Goal: Task Accomplishment & Management: Complete application form

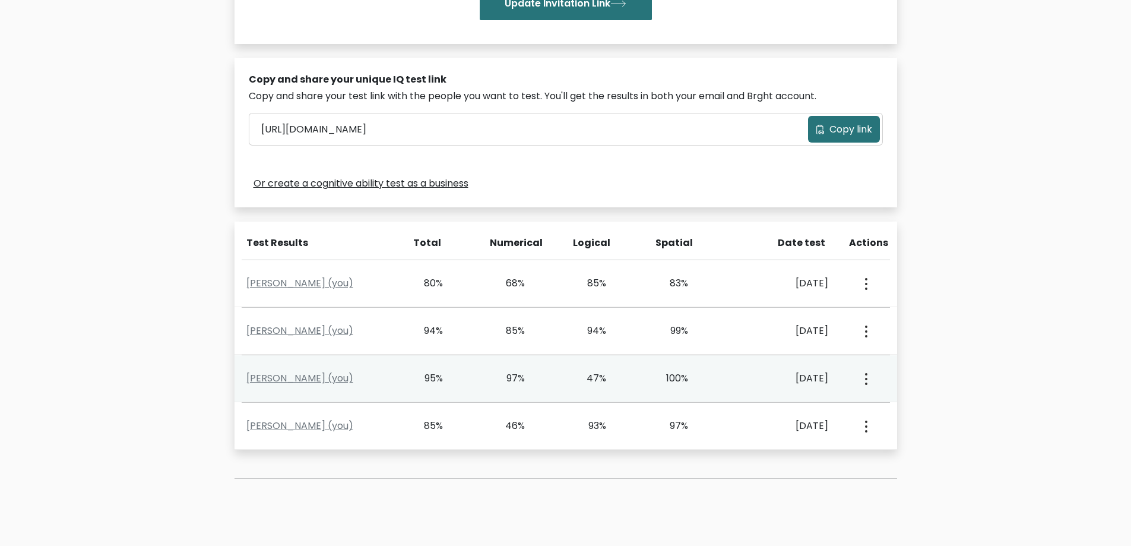
scroll to position [297, 0]
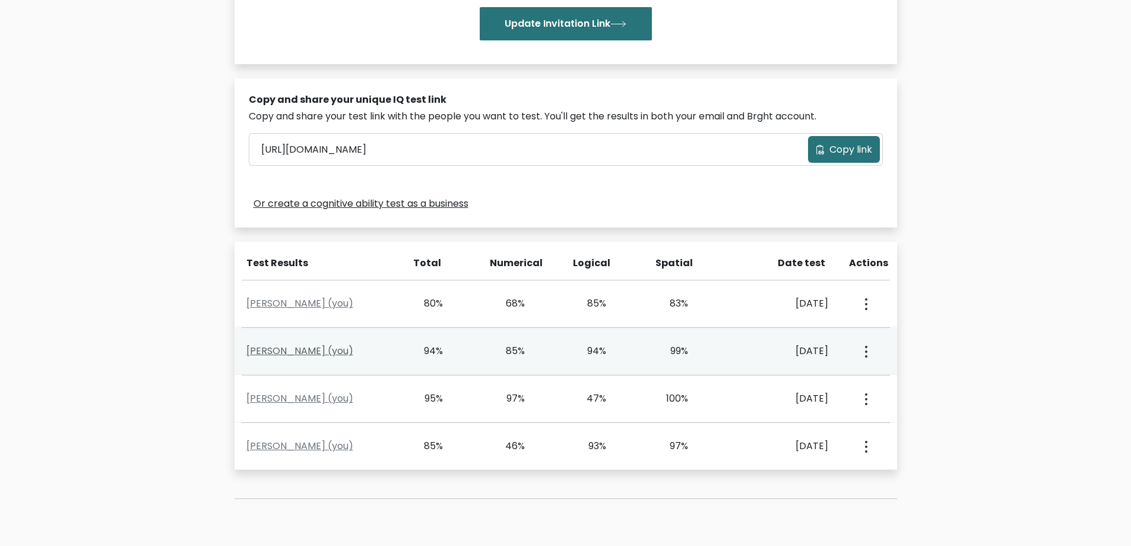
click at [293, 346] on link "[PERSON_NAME] (you)" at bounding box center [299, 351] width 107 height 14
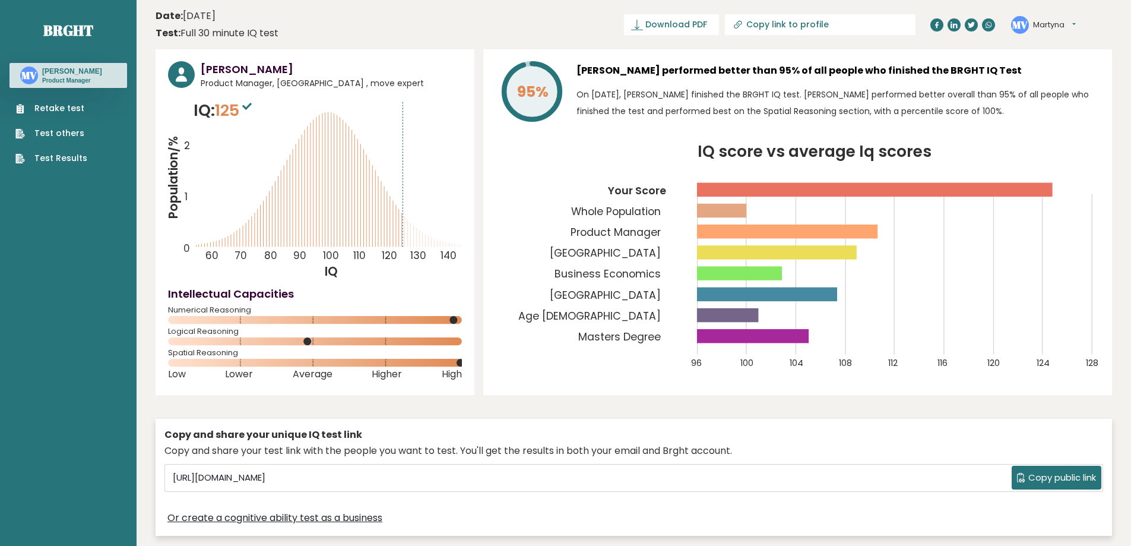
click at [52, 107] on link "Retake test" at bounding box center [51, 108] width 72 height 12
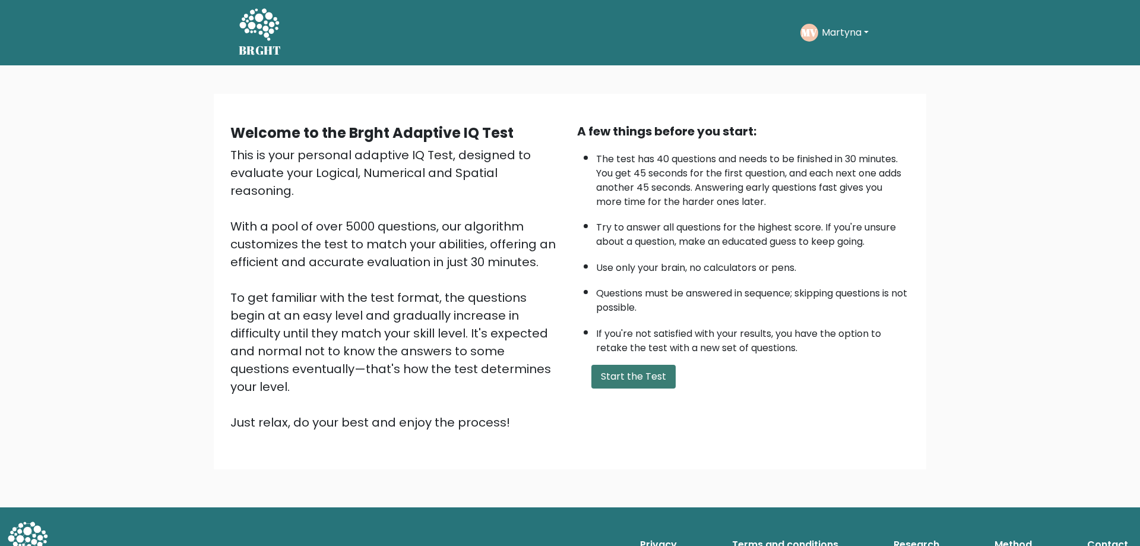
click at [655, 382] on button "Start the Test" at bounding box center [633, 377] width 84 height 24
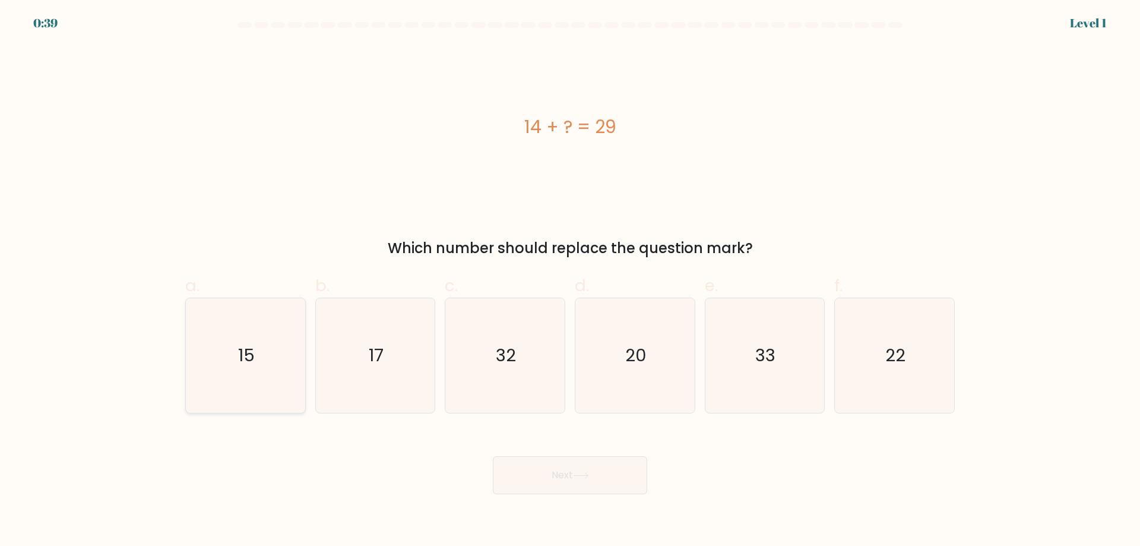
click at [289, 342] on icon "15" at bounding box center [245, 355] width 115 height 115
click at [570, 281] on input "a. 15" at bounding box center [570, 277] width 1 height 8
radio input "true"
click at [590, 479] on button "Next" at bounding box center [570, 475] width 154 height 38
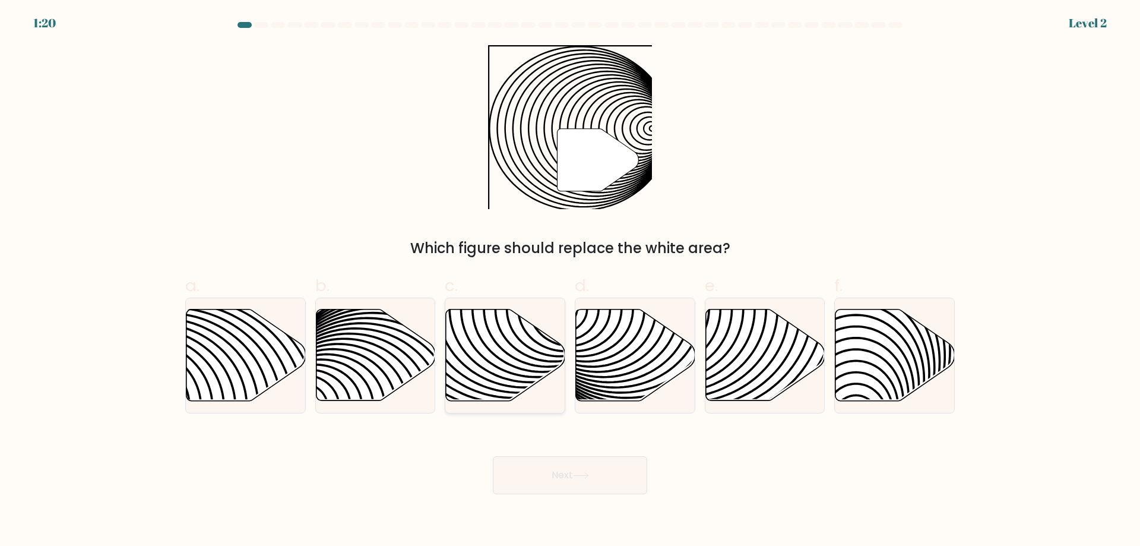
click at [505, 376] on icon at bounding box center [505, 354] width 119 height 91
click at [570, 281] on input "c." at bounding box center [570, 277] width 1 height 8
radio input "true"
click at [580, 467] on button "Next" at bounding box center [570, 475] width 154 height 38
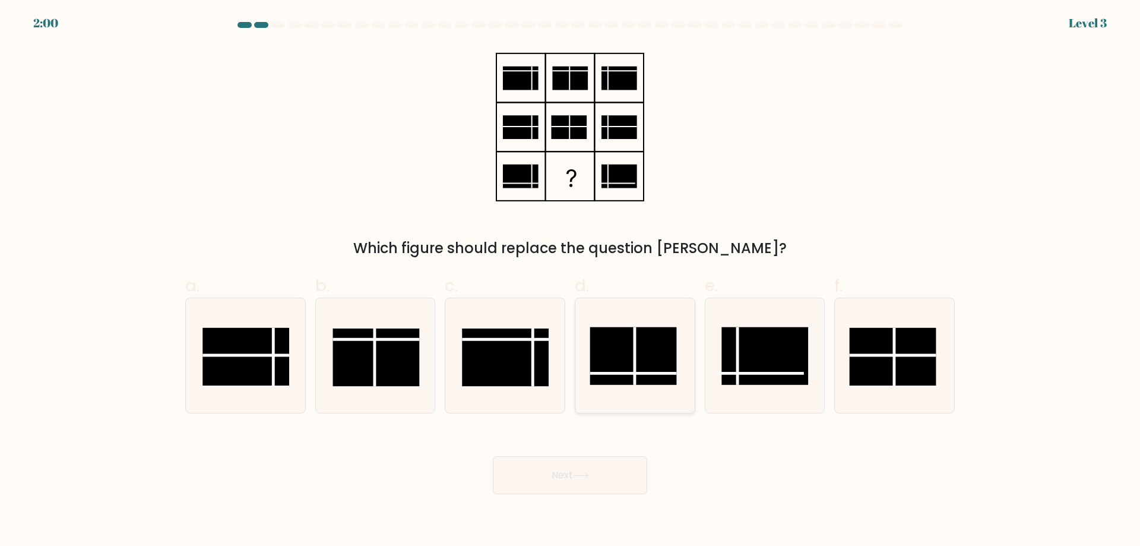
click at [622, 356] on rect at bounding box center [633, 356] width 87 height 58
click at [571, 281] on input "d." at bounding box center [570, 277] width 1 height 8
radio input "true"
click at [587, 463] on button "Next" at bounding box center [570, 475] width 154 height 38
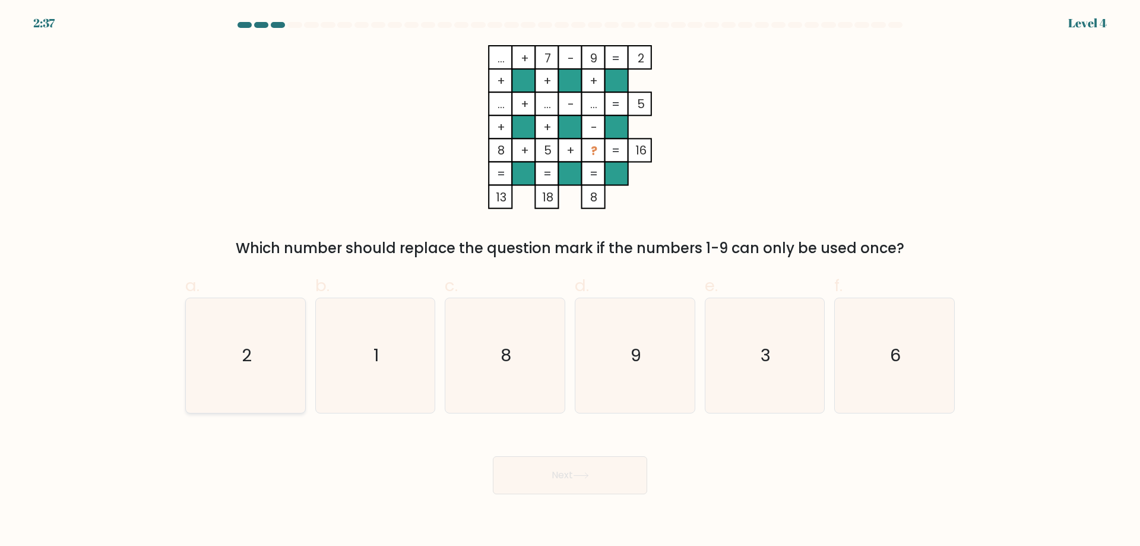
click at [274, 342] on icon "2" at bounding box center [245, 355] width 115 height 115
click at [570, 281] on input "a. 2" at bounding box center [570, 277] width 1 height 8
radio input "true"
click at [732, 354] on icon "3" at bounding box center [764, 355] width 115 height 115
click at [571, 281] on input "e. 3" at bounding box center [570, 277] width 1 height 8
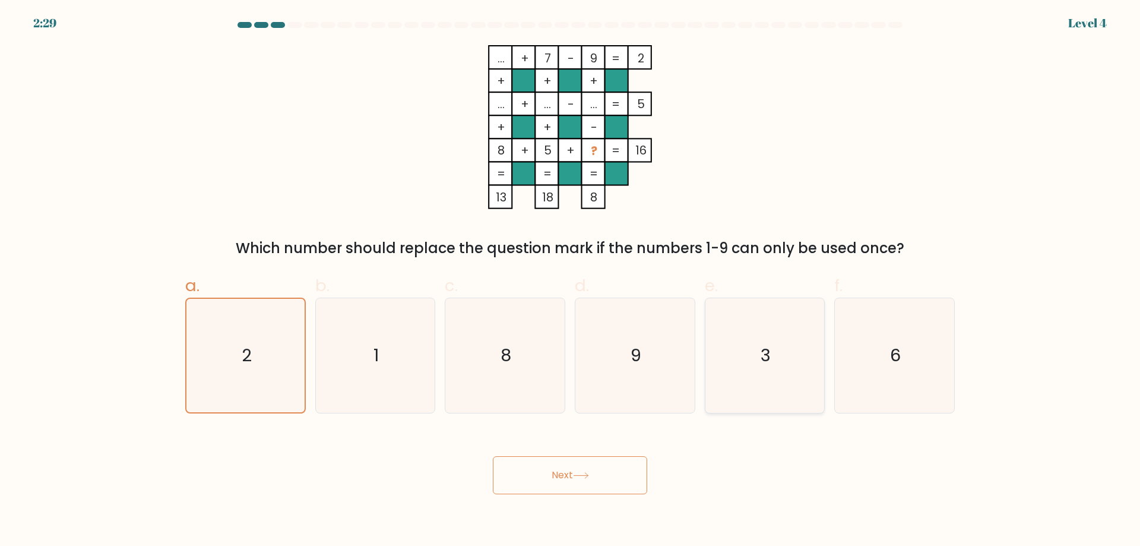
radio input "true"
click at [609, 468] on button "Next" at bounding box center [570, 475] width 154 height 38
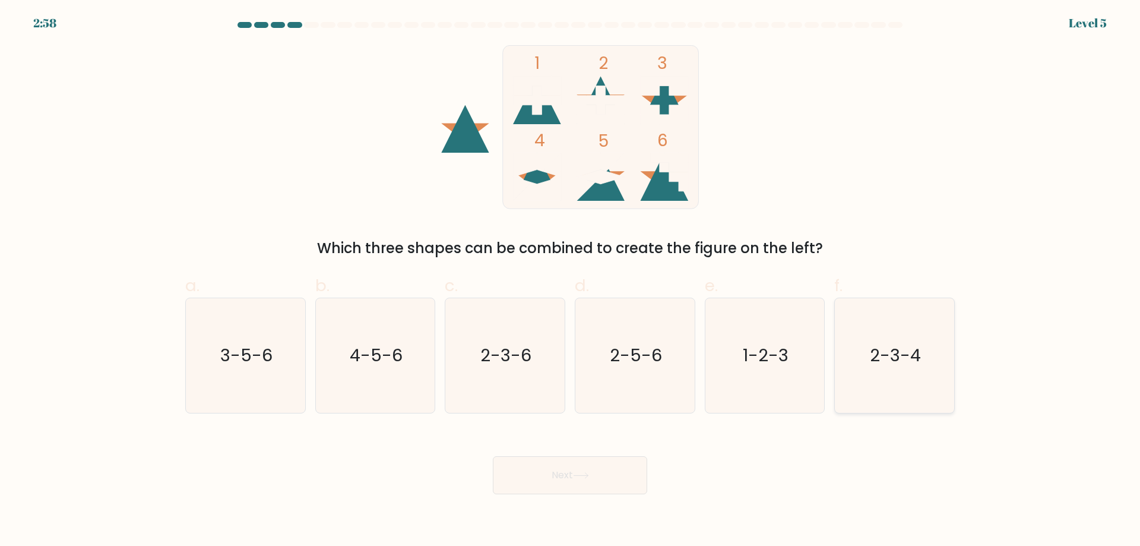
click at [916, 373] on icon "2-3-4" at bounding box center [894, 355] width 115 height 115
click at [571, 281] on input "f. 2-3-4" at bounding box center [570, 277] width 1 height 8
radio input "true"
click at [796, 379] on icon "1-2-3" at bounding box center [764, 355] width 115 height 115
click at [571, 281] on input "e. 1-2-3" at bounding box center [570, 277] width 1 height 8
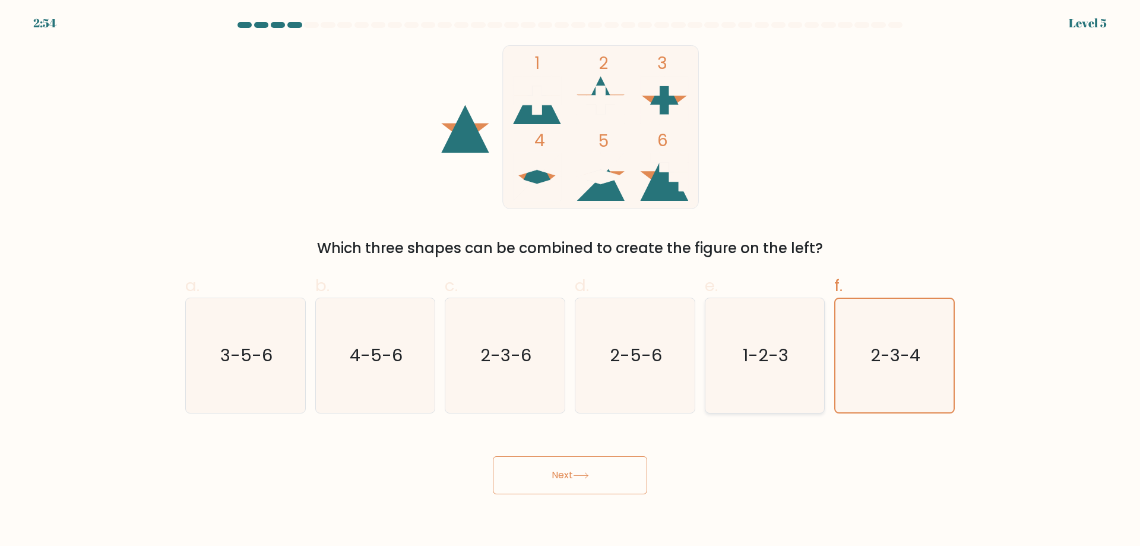
radio input "true"
click at [626, 472] on button "Next" at bounding box center [570, 475] width 154 height 38
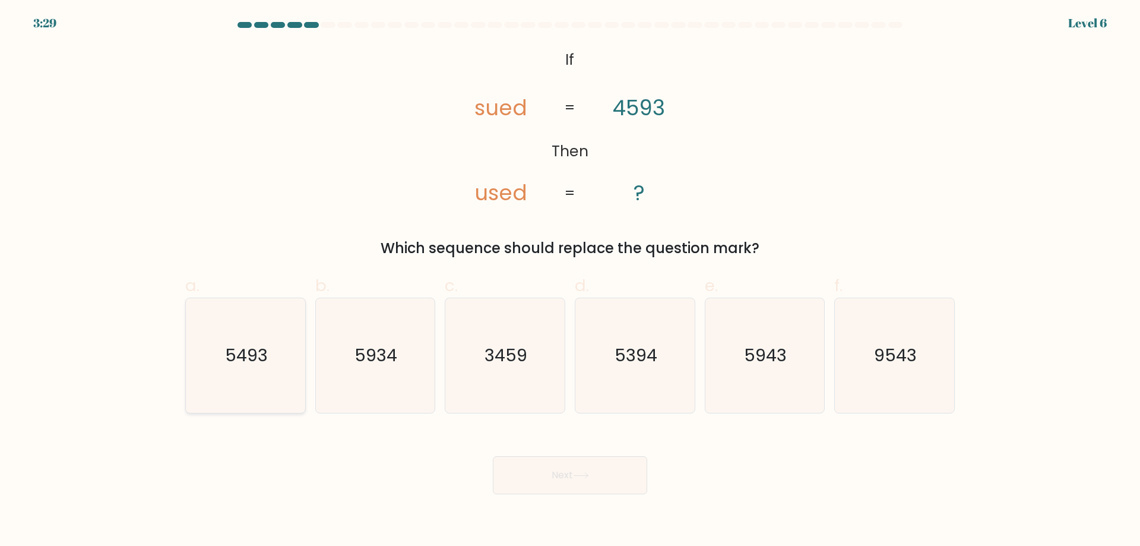
click at [236, 387] on icon "5493" at bounding box center [245, 355] width 115 height 115
click at [570, 281] on input "a. 5493" at bounding box center [570, 277] width 1 height 8
radio input "true"
click at [557, 464] on button "Next" at bounding box center [570, 475] width 154 height 38
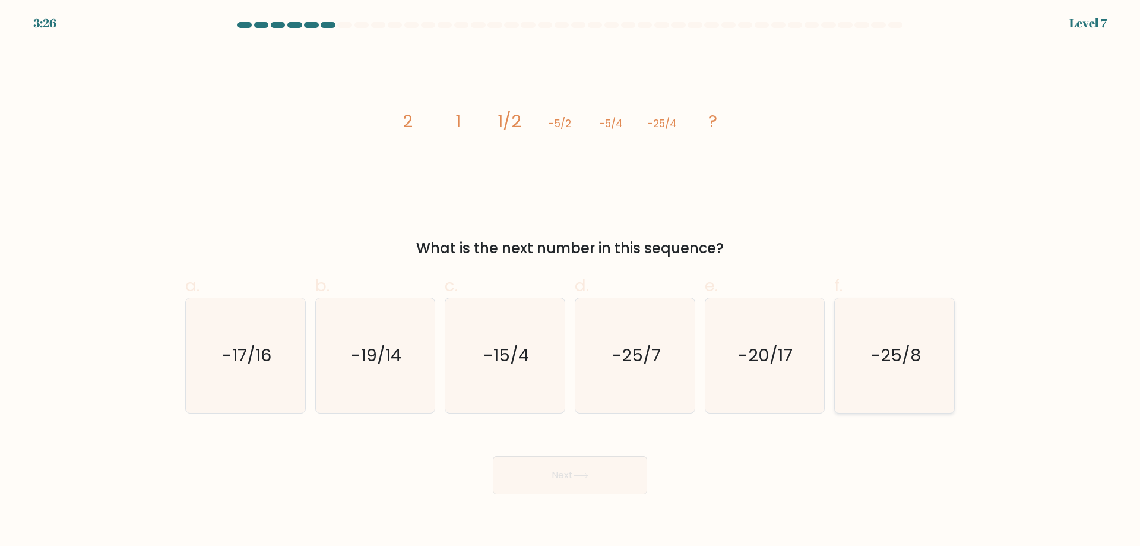
click at [866, 384] on icon "-25/8" at bounding box center [894, 355] width 115 height 115
click at [571, 281] on input "f. -25/8" at bounding box center [570, 277] width 1 height 8
radio input "true"
click at [637, 463] on button "Next" at bounding box center [570, 475] width 154 height 38
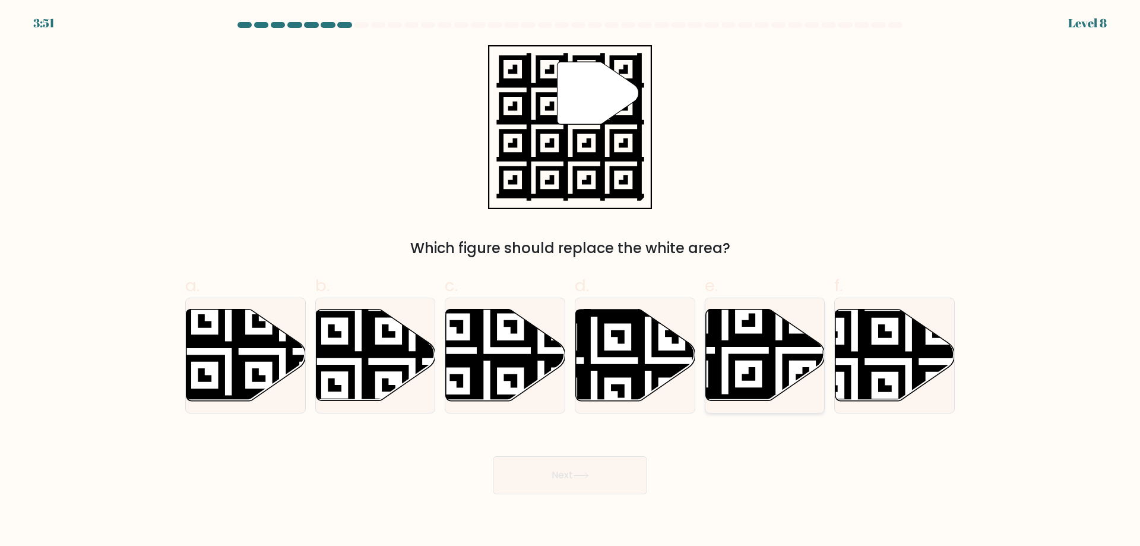
click at [772, 369] on icon at bounding box center [725, 404] width 216 height 216
click at [571, 281] on input "e." at bounding box center [570, 277] width 1 height 8
radio input "true"
click at [574, 472] on button "Next" at bounding box center [570, 475] width 154 height 38
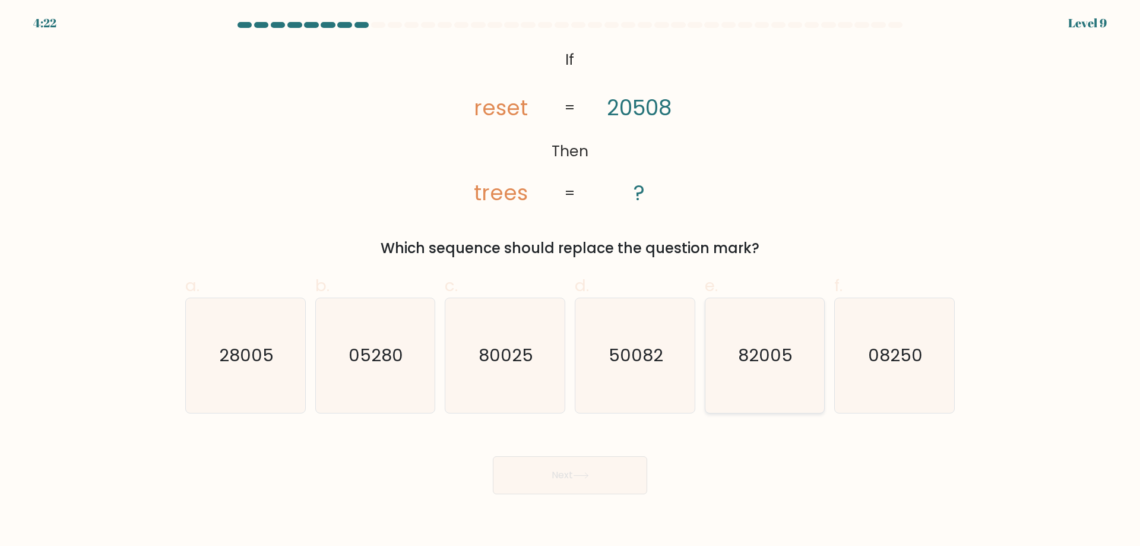
click at [721, 387] on icon "82005" at bounding box center [764, 355] width 115 height 115
click at [571, 281] on input "e. 82005" at bounding box center [570, 277] width 1 height 8
radio input "true"
click at [547, 486] on button "Next" at bounding box center [570, 475] width 154 height 38
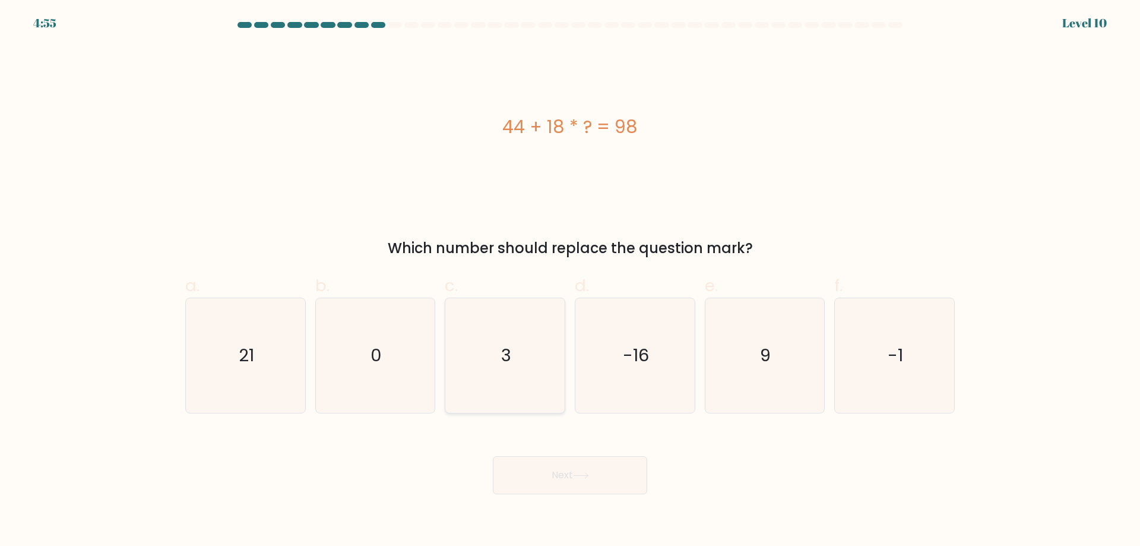
click at [474, 392] on icon "3" at bounding box center [505, 355] width 115 height 115
click at [570, 281] on input "c. 3" at bounding box center [570, 277] width 1 height 8
radio input "true"
click at [543, 471] on button "Next" at bounding box center [570, 475] width 154 height 38
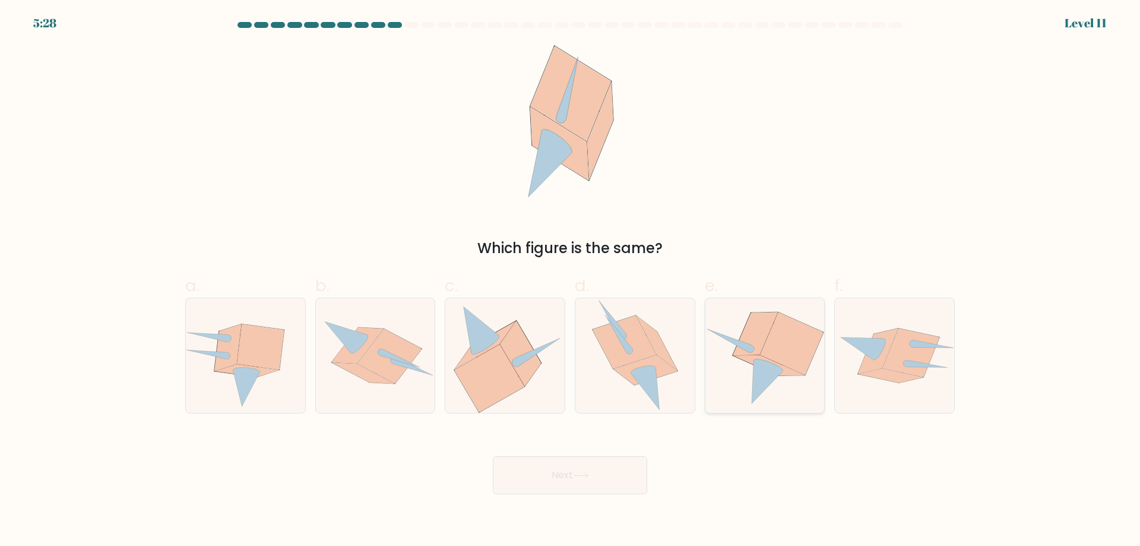
click at [770, 384] on icon at bounding box center [767, 381] width 31 height 43
click at [571, 281] on input "e." at bounding box center [570, 277] width 1 height 8
radio input "true"
click at [578, 476] on icon at bounding box center [581, 475] width 16 height 7
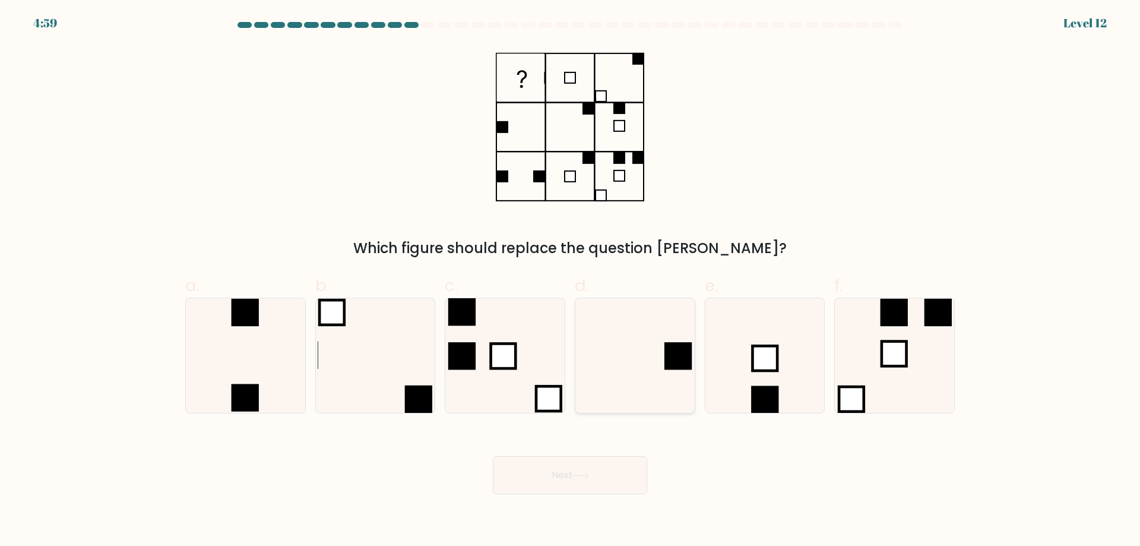
click at [634, 327] on icon at bounding box center [635, 355] width 115 height 115
click at [571, 281] on input "d." at bounding box center [570, 277] width 1 height 8
radio input "true"
drag, startPoint x: 584, startPoint y: 468, endPoint x: 592, endPoint y: 467, distance: 8.4
click at [585, 468] on button "Next" at bounding box center [570, 475] width 154 height 38
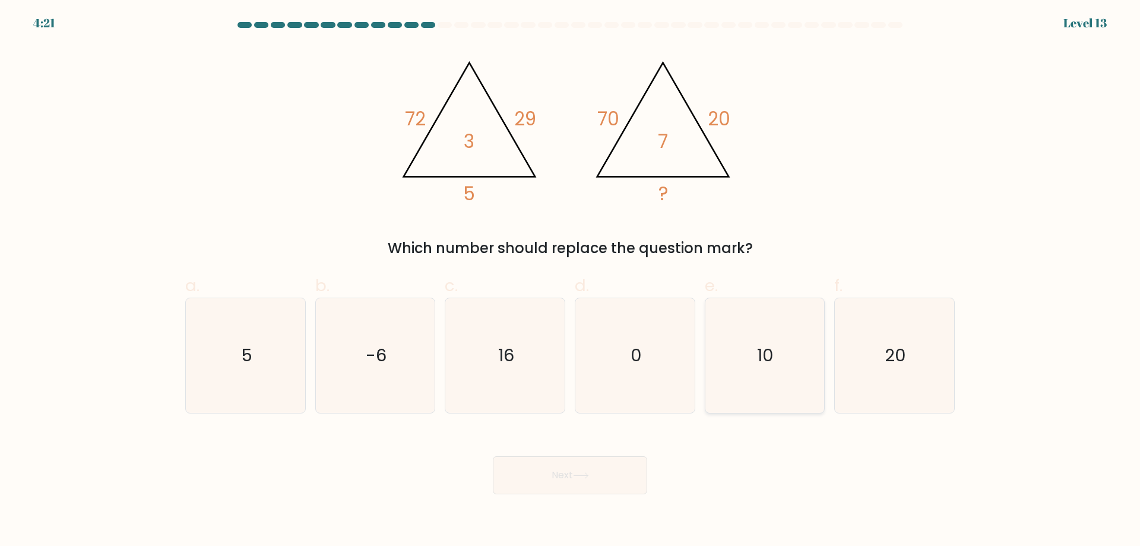
click at [760, 375] on icon "10" at bounding box center [764, 355] width 115 height 115
click at [571, 281] on input "e. 10" at bounding box center [570, 277] width 1 height 8
radio input "true"
click at [596, 476] on button "Next" at bounding box center [570, 475] width 154 height 38
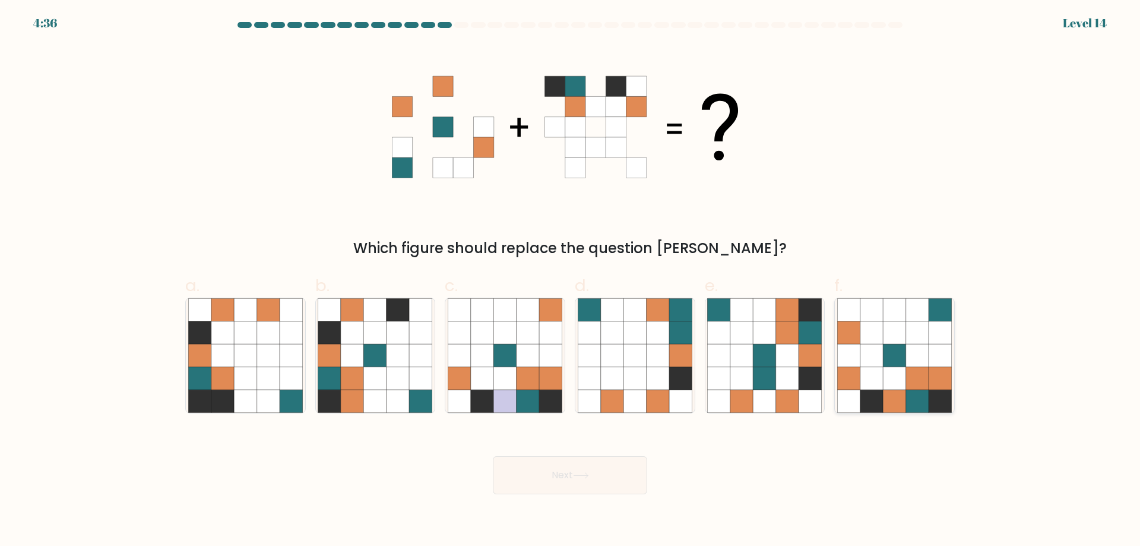
click at [841, 362] on icon at bounding box center [848, 355] width 23 height 23
click at [571, 281] on input "f." at bounding box center [570, 277] width 1 height 8
radio input "true"
click at [603, 476] on button "Next" at bounding box center [570, 475] width 154 height 38
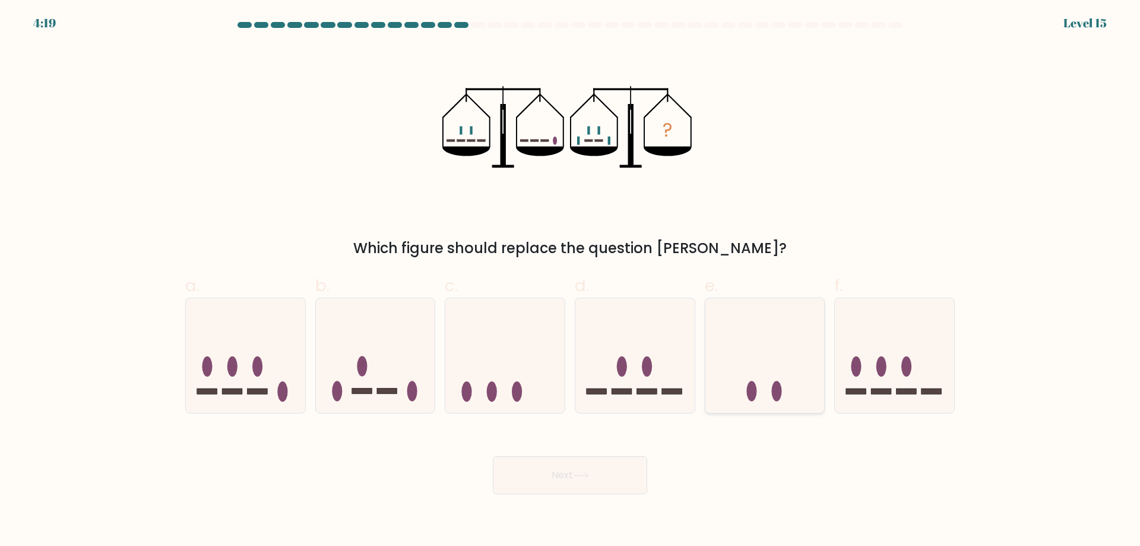
click at [714, 322] on icon at bounding box center [764, 355] width 119 height 99
click at [571, 281] on input "e." at bounding box center [570, 277] width 1 height 8
radio input "true"
click at [601, 466] on button "Next" at bounding box center [570, 475] width 154 height 38
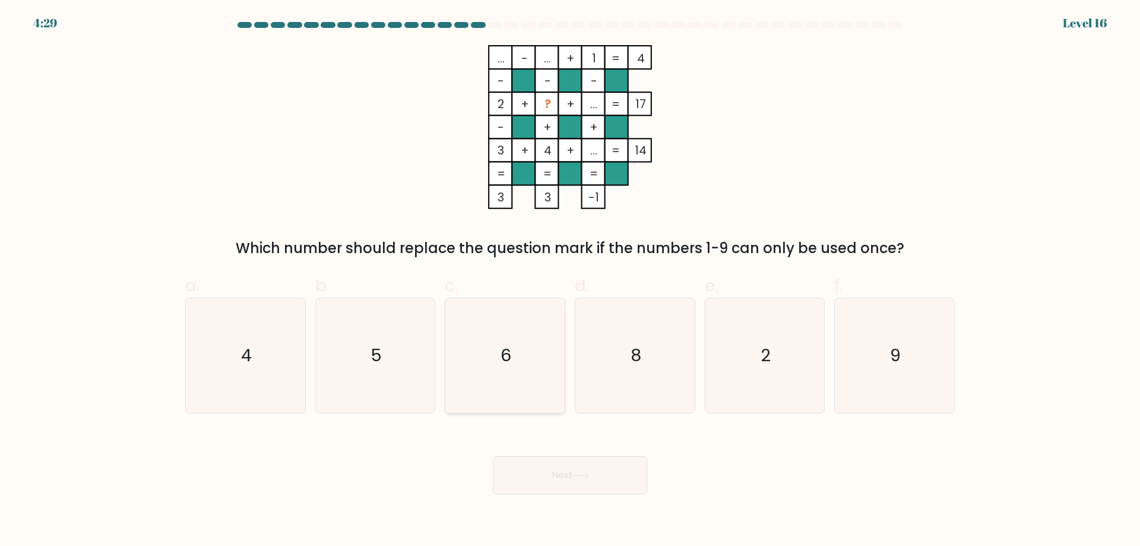
click at [509, 365] on text "6" at bounding box center [506, 355] width 11 height 24
click at [570, 281] on input "c. 6" at bounding box center [570, 277] width 1 height 8
radio input "true"
click at [544, 465] on button "Next" at bounding box center [570, 475] width 154 height 38
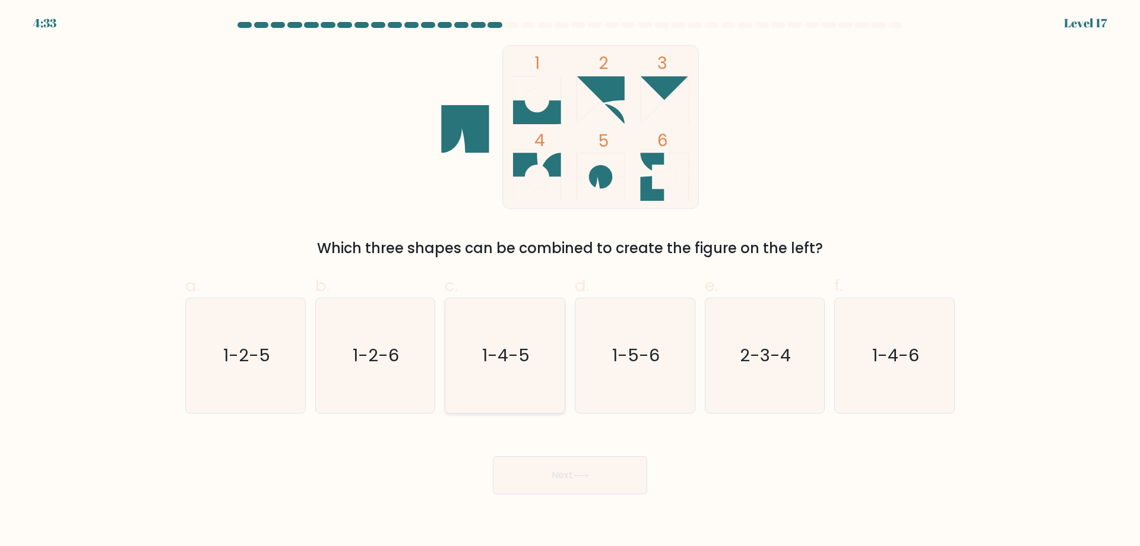
click at [544, 376] on icon "1-4-5" at bounding box center [505, 355] width 115 height 115
click at [570, 281] on input "c. 1-4-5" at bounding box center [570, 277] width 1 height 8
radio input "true"
click at [575, 484] on button "Next" at bounding box center [570, 475] width 154 height 38
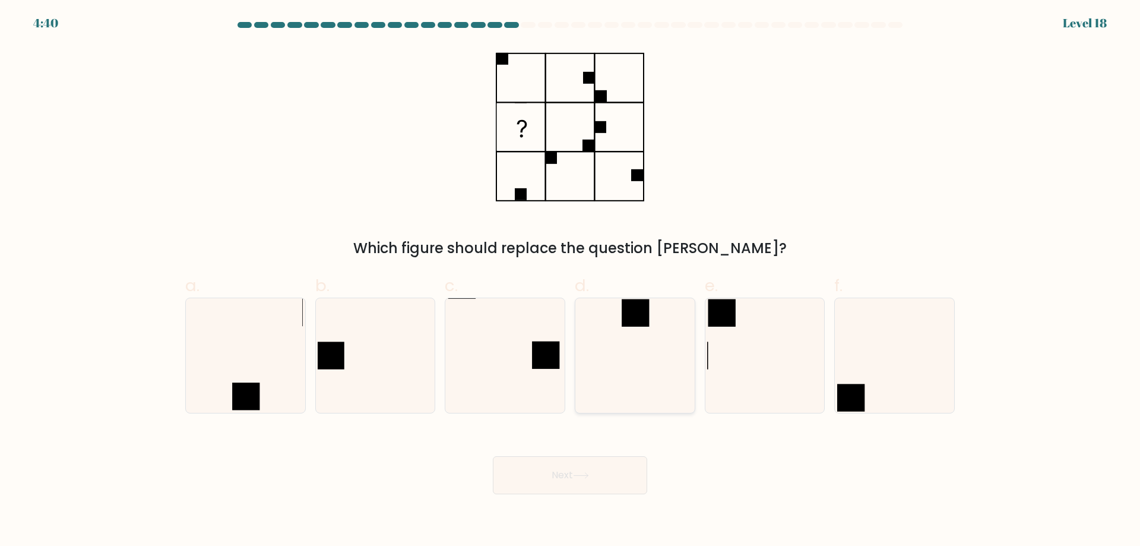
click at [646, 361] on icon at bounding box center [635, 355] width 115 height 115
click at [571, 281] on input "d." at bounding box center [570, 277] width 1 height 8
radio input "true"
click at [580, 469] on button "Next" at bounding box center [570, 475] width 154 height 38
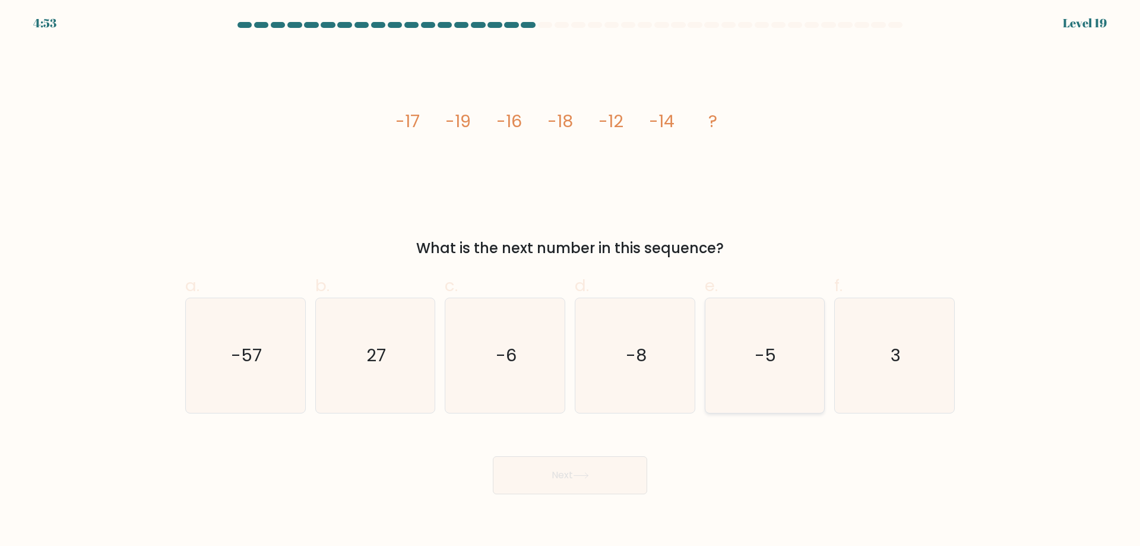
click at [767, 353] on text "-5" at bounding box center [765, 355] width 21 height 24
click at [571, 281] on input "e. -5" at bounding box center [570, 277] width 1 height 8
radio input "true"
click at [606, 473] on button "Next" at bounding box center [570, 475] width 154 height 38
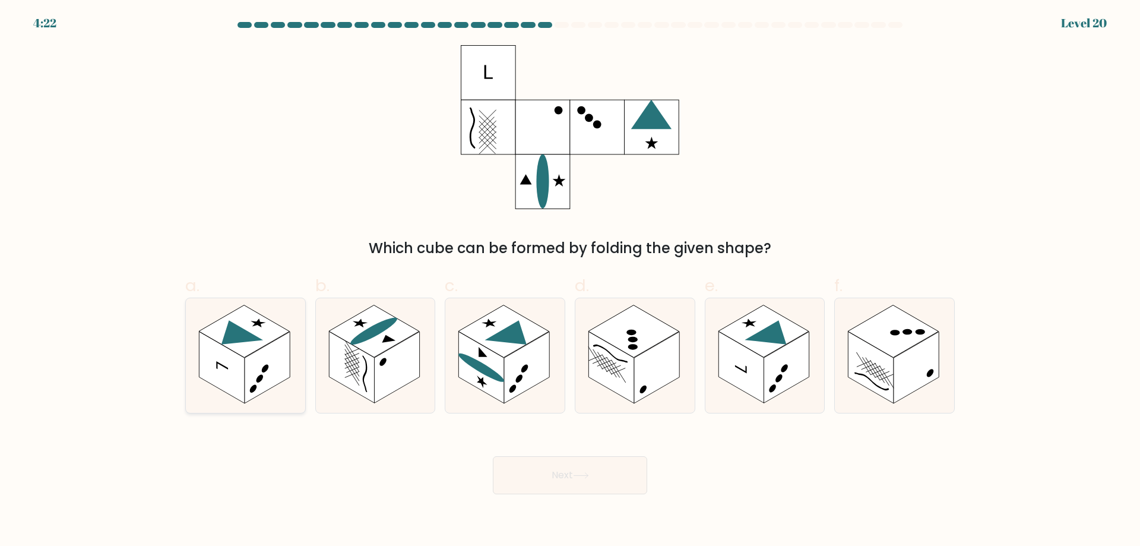
click at [249, 378] on rect at bounding box center [267, 367] width 45 height 72
click at [570, 281] on input "a." at bounding box center [570, 277] width 1 height 8
radio input "true"
click at [544, 464] on button "Next" at bounding box center [570, 475] width 154 height 38
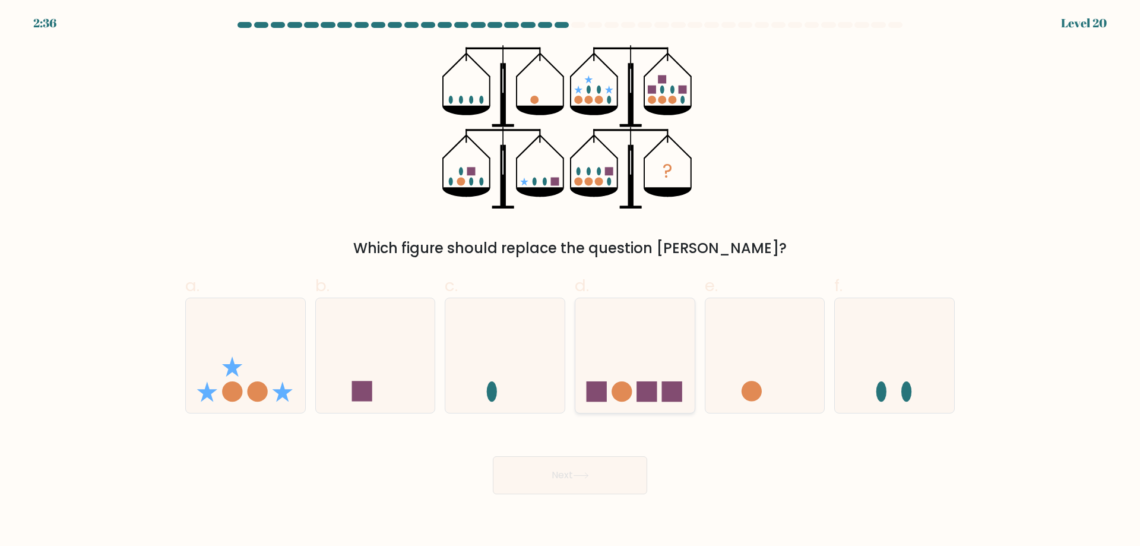
click at [617, 328] on icon at bounding box center [634, 355] width 119 height 99
click at [571, 281] on input "d." at bounding box center [570, 277] width 1 height 8
radio input "true"
click at [585, 458] on button "Next" at bounding box center [570, 475] width 154 height 38
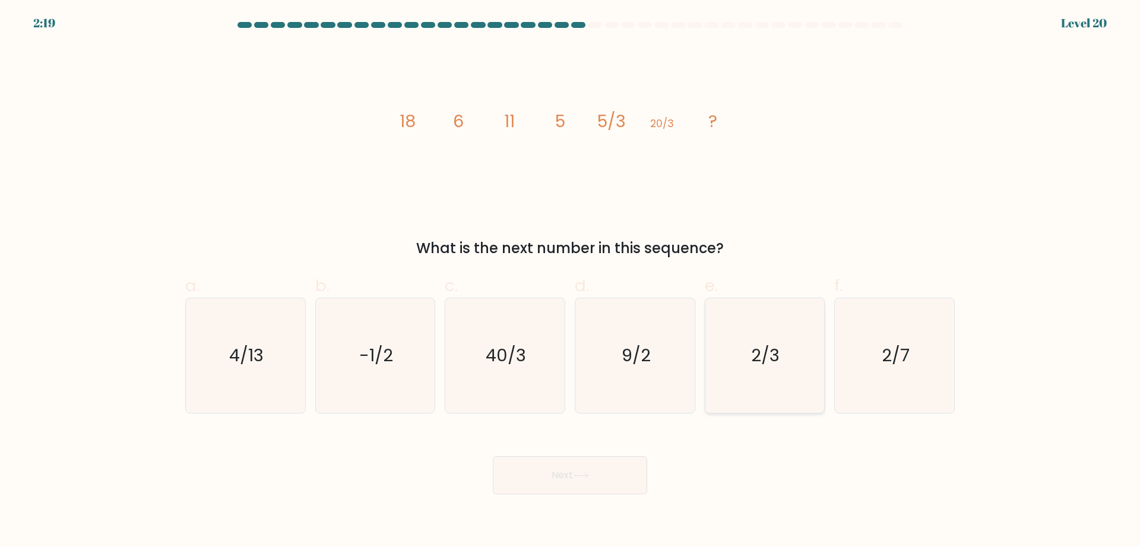
click at [797, 384] on icon "2/3" at bounding box center [764, 355] width 115 height 115
click at [571, 281] on input "e. 2/3" at bounding box center [570, 277] width 1 height 8
radio input "true"
click at [604, 468] on button "Next" at bounding box center [570, 475] width 154 height 38
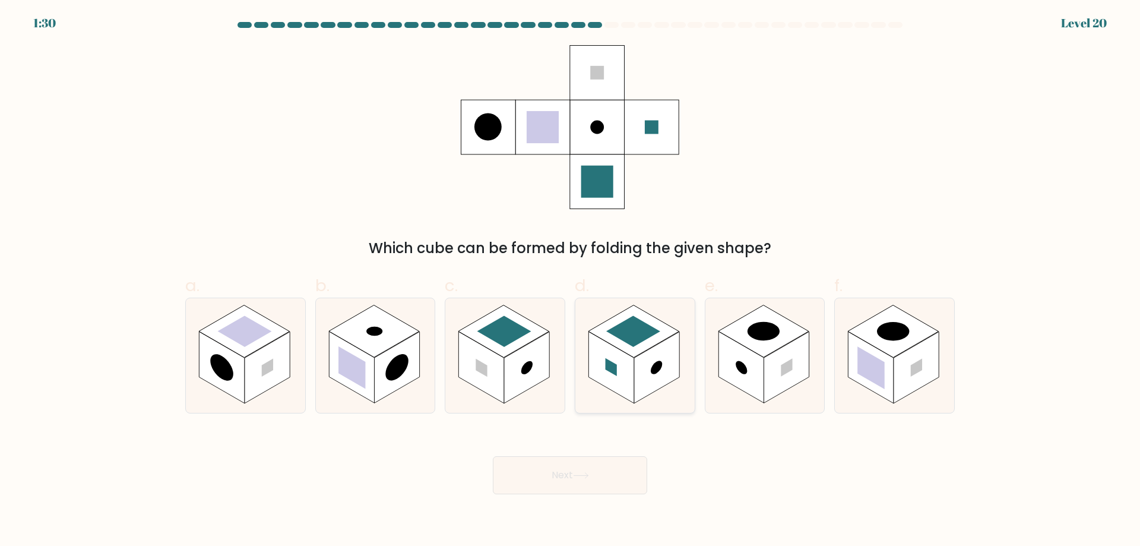
click at [643, 363] on rect at bounding box center [656, 367] width 45 height 72
click at [571, 281] on input "d." at bounding box center [570, 277] width 1 height 8
radio input "true"
click at [606, 477] on button "Next" at bounding box center [570, 475] width 154 height 38
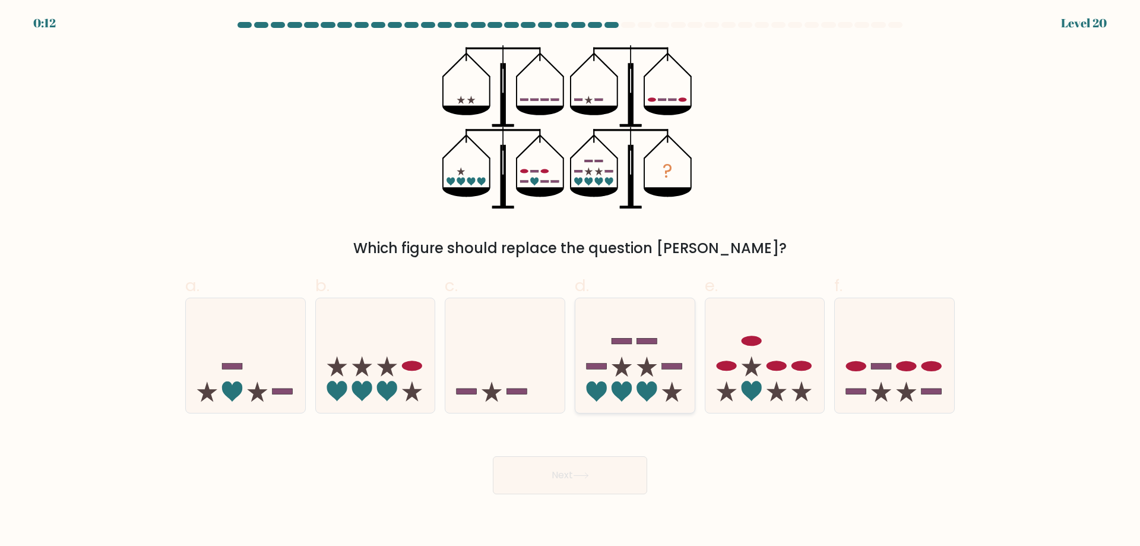
click at [650, 397] on icon at bounding box center [647, 391] width 20 height 20
click at [571, 281] on input "d." at bounding box center [570, 277] width 1 height 8
radio input "true"
click at [568, 474] on button "Next" at bounding box center [570, 475] width 154 height 38
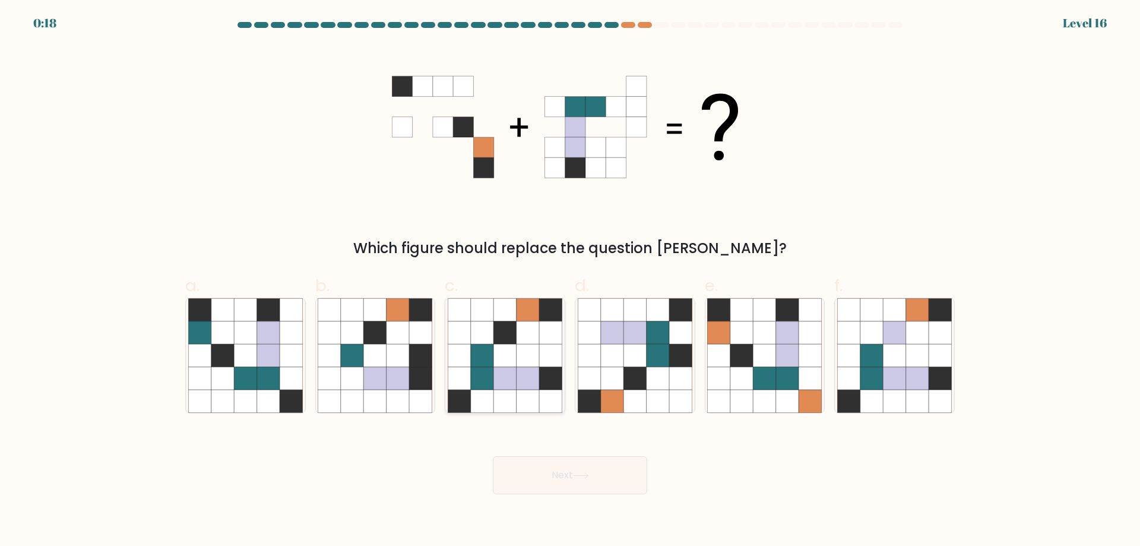
click at [555, 407] on icon at bounding box center [550, 401] width 23 height 23
click at [570, 281] on input "c." at bounding box center [570, 277] width 1 height 8
radio input "true"
click at [563, 463] on button "Next" at bounding box center [570, 475] width 154 height 38
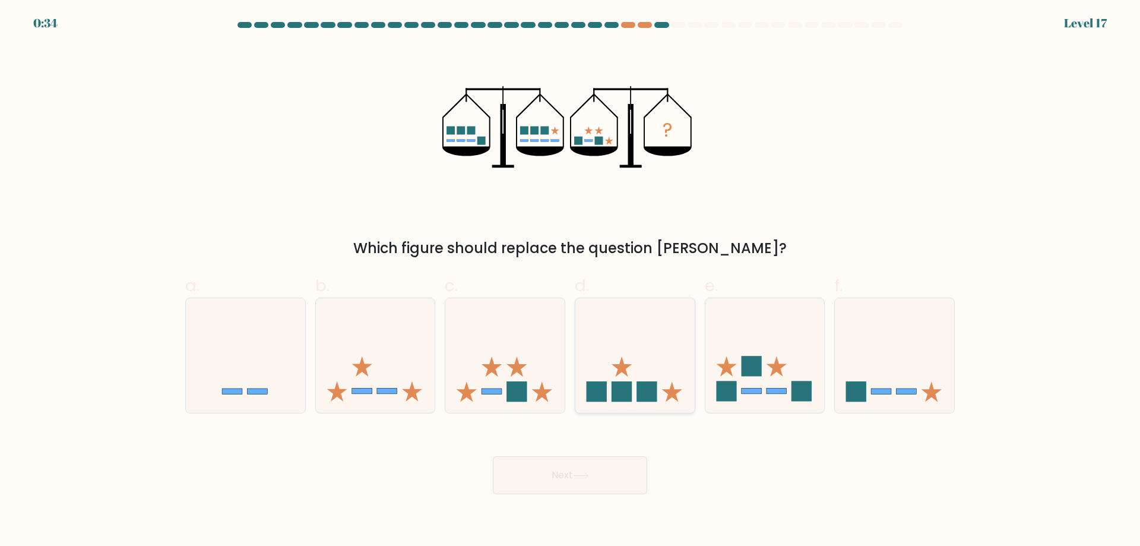
click at [620, 369] on icon at bounding box center [622, 366] width 20 height 20
click at [571, 281] on input "d." at bounding box center [570, 277] width 1 height 8
radio input "true"
click at [583, 471] on button "Next" at bounding box center [570, 475] width 154 height 38
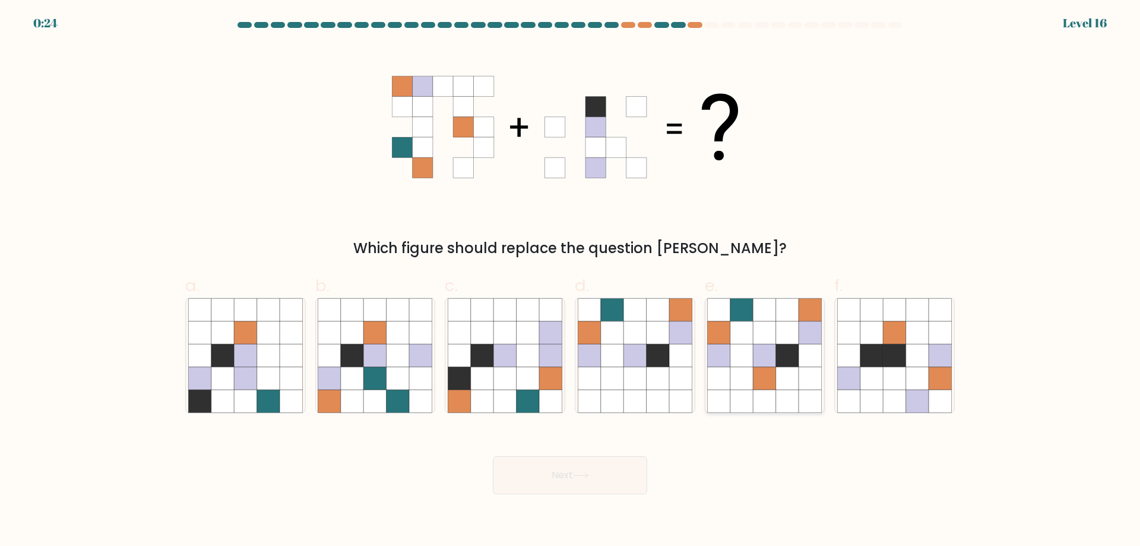
click at [727, 384] on icon at bounding box center [719, 378] width 23 height 23
click at [571, 281] on input "e." at bounding box center [570, 277] width 1 height 8
radio input "true"
click at [620, 490] on button "Next" at bounding box center [570, 475] width 154 height 38
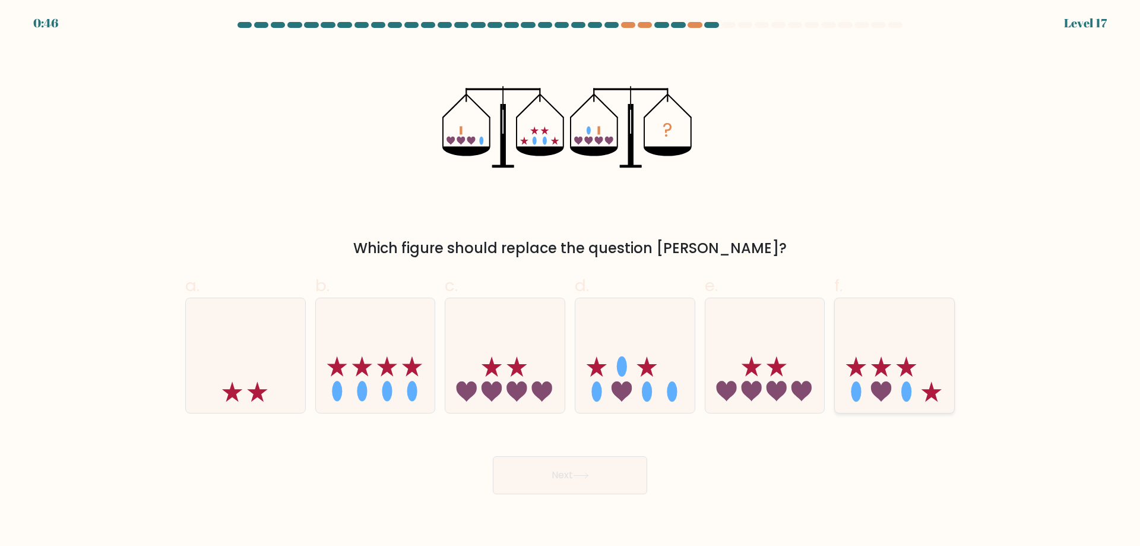
click at [862, 349] on icon at bounding box center [894, 355] width 119 height 99
click at [571, 281] on input "f." at bounding box center [570, 277] width 1 height 8
radio input "true"
click at [559, 473] on button "Next" at bounding box center [570, 475] width 154 height 38
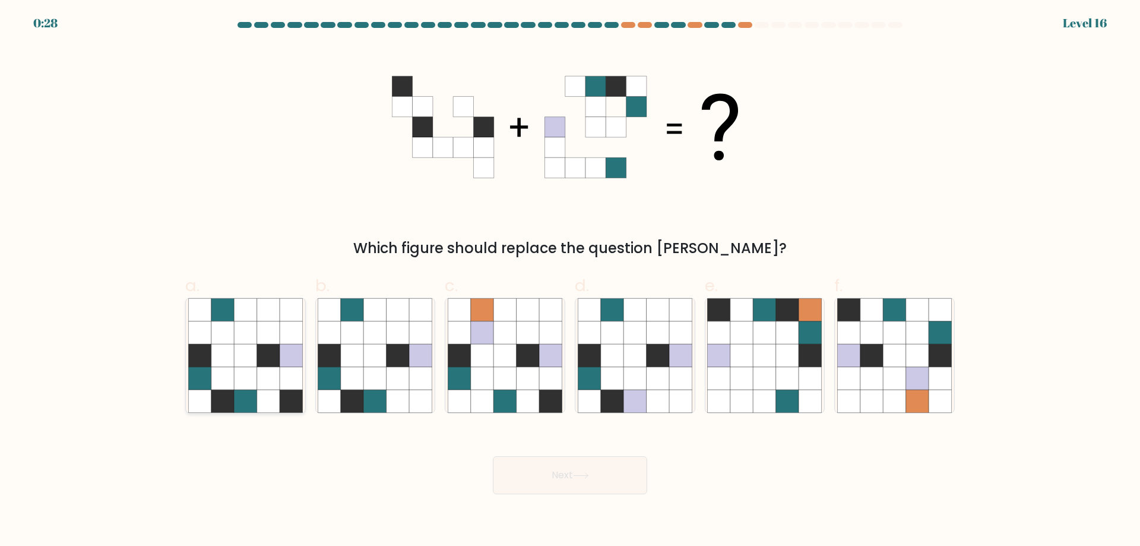
click at [281, 315] on icon at bounding box center [291, 309] width 23 height 23
click at [570, 281] on input "a." at bounding box center [570, 277] width 1 height 8
radio input "true"
click at [568, 468] on button "Next" at bounding box center [570, 475] width 154 height 38
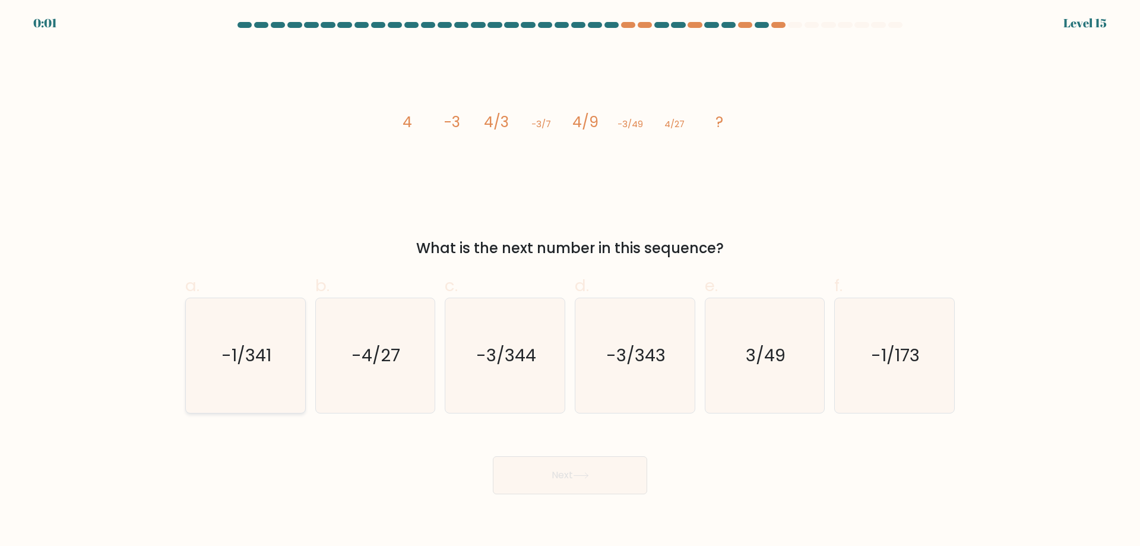
click at [280, 349] on icon "-1/341" at bounding box center [245, 355] width 115 height 115
click at [570, 281] on input "a. -1/341" at bounding box center [570, 277] width 1 height 8
radio input "true"
click at [594, 474] on button "Next" at bounding box center [570, 475] width 154 height 38
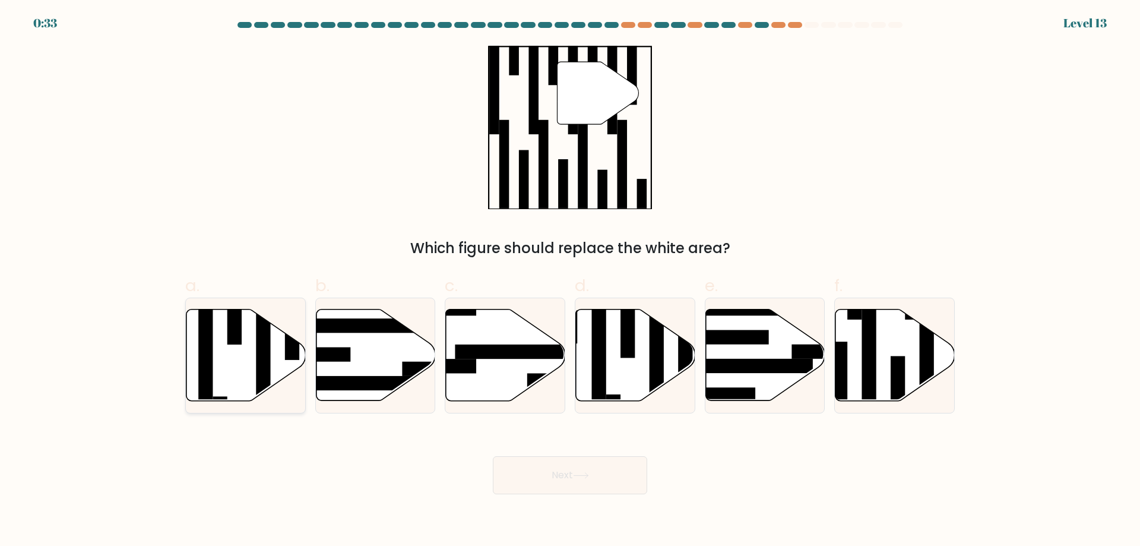
click at [224, 363] on icon at bounding box center [245, 354] width 119 height 91
click at [570, 281] on input "a." at bounding box center [570, 277] width 1 height 8
radio input "true"
click at [583, 474] on icon at bounding box center [581, 475] width 16 height 7
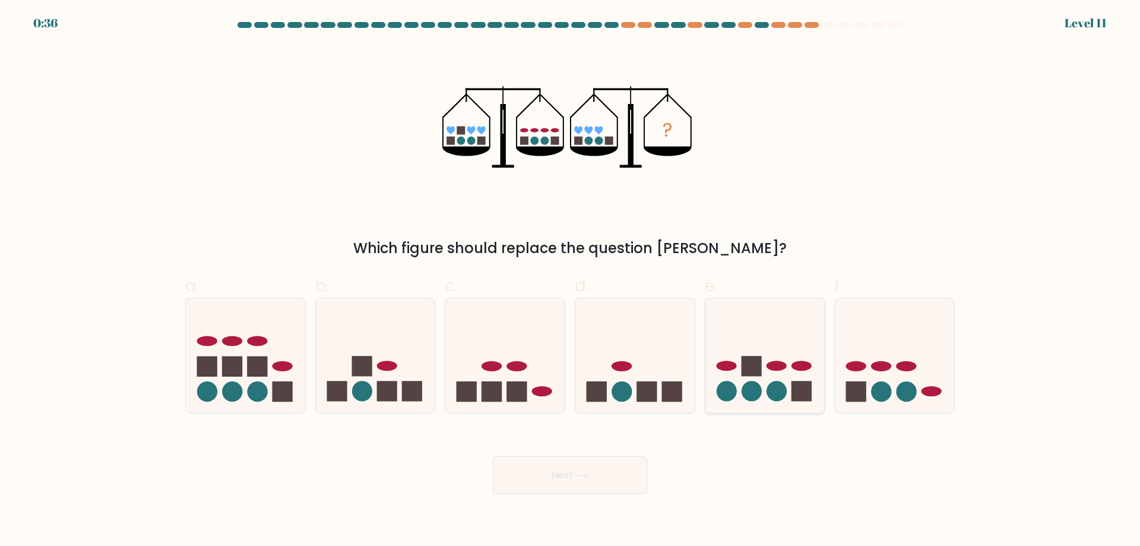
click at [790, 395] on icon at bounding box center [764, 355] width 119 height 99
click at [571, 281] on input "e." at bounding box center [570, 277] width 1 height 8
radio input "true"
click at [265, 373] on rect at bounding box center [257, 366] width 20 height 20
click at [570, 281] on input "a." at bounding box center [570, 277] width 1 height 8
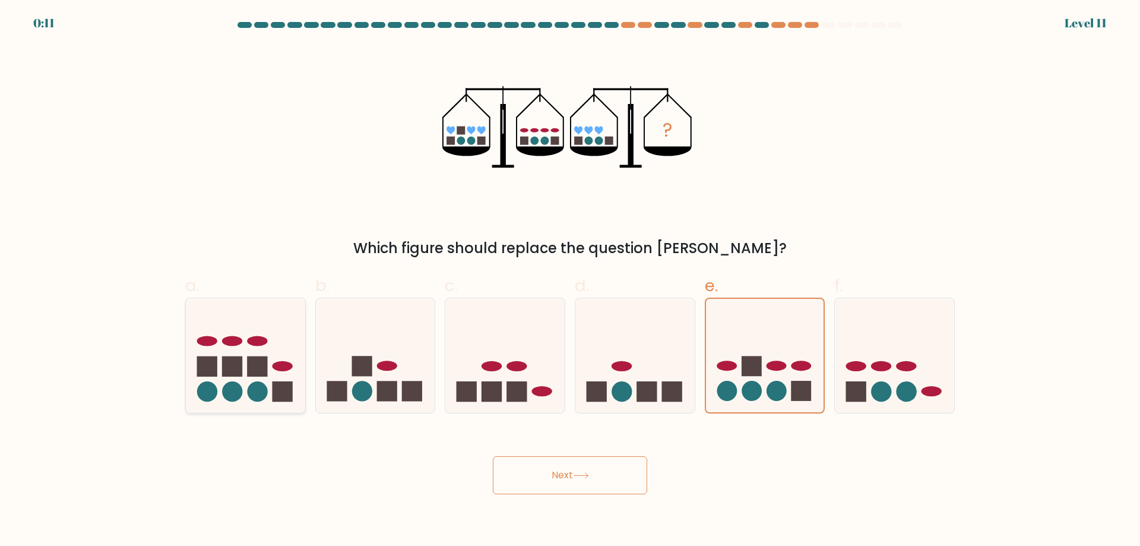
radio input "true"
click at [596, 472] on button "Next" at bounding box center [570, 475] width 154 height 38
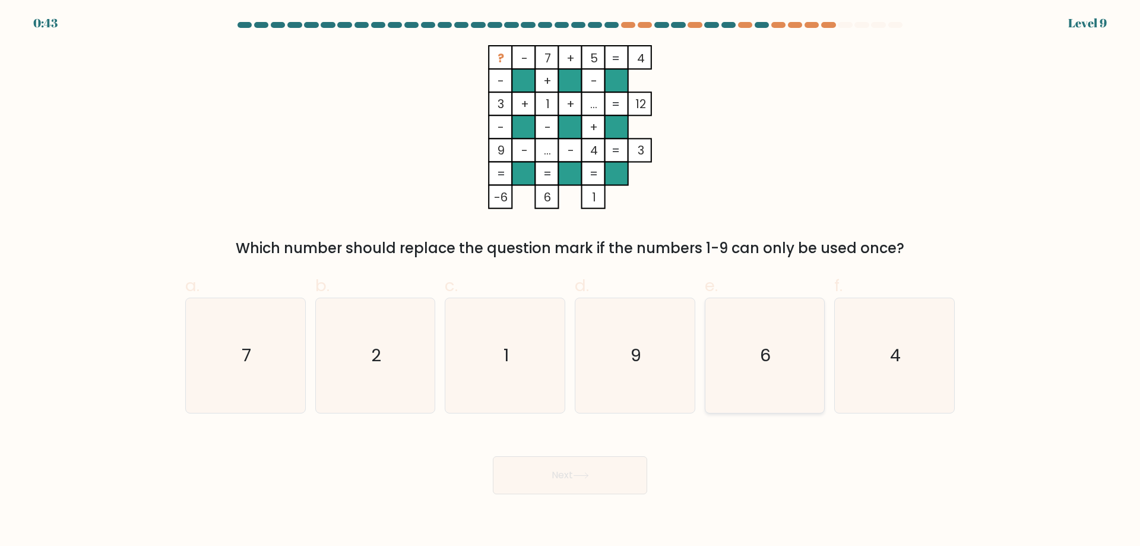
click at [788, 340] on icon "6" at bounding box center [764, 355] width 115 height 115
click at [571, 281] on input "e. 6" at bounding box center [570, 277] width 1 height 8
radio input "true"
click at [594, 473] on button "Next" at bounding box center [570, 475] width 154 height 38
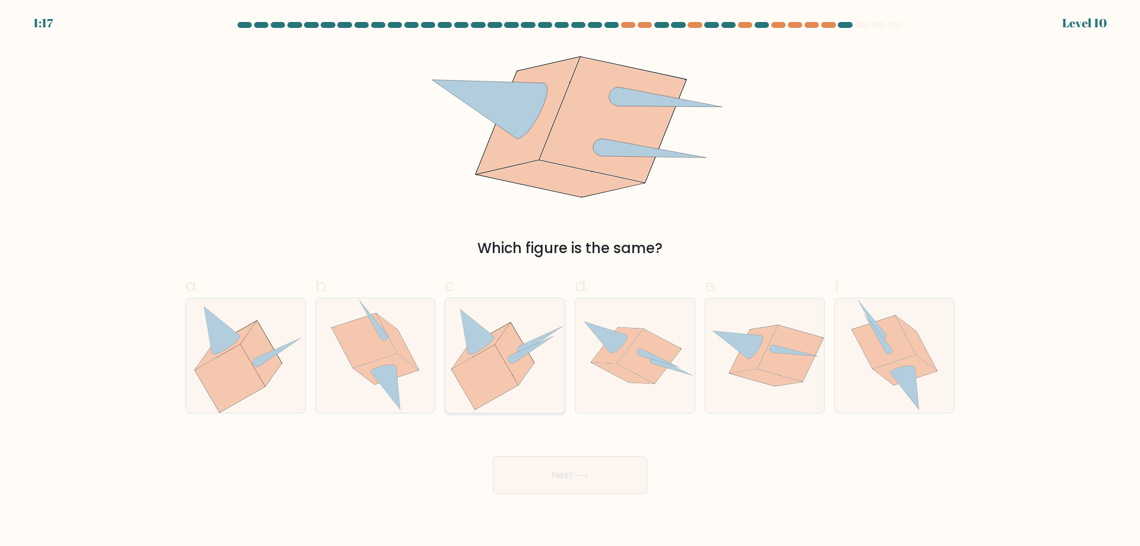
click at [492, 391] on icon at bounding box center [485, 377] width 67 height 64
click at [570, 281] on input "c." at bounding box center [570, 277] width 1 height 8
radio input "true"
click at [572, 480] on button "Next" at bounding box center [570, 475] width 154 height 38
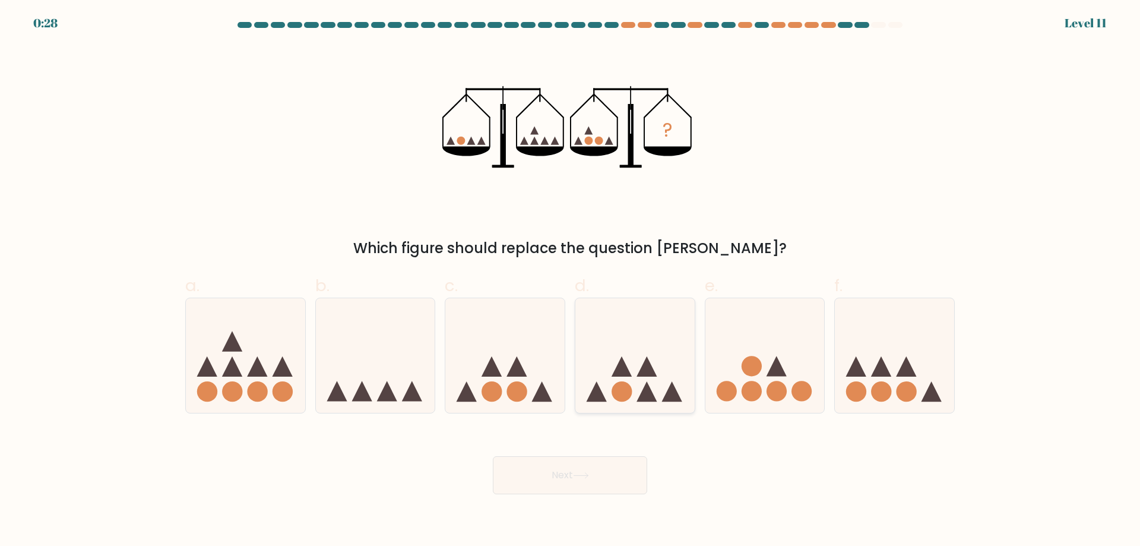
click at [612, 349] on icon at bounding box center [634, 355] width 119 height 99
click at [571, 281] on input "d." at bounding box center [570, 277] width 1 height 8
radio input "true"
click at [558, 496] on body "0:27 Level 11" at bounding box center [570, 273] width 1140 height 546
click at [554, 485] on button "Next" at bounding box center [570, 475] width 154 height 38
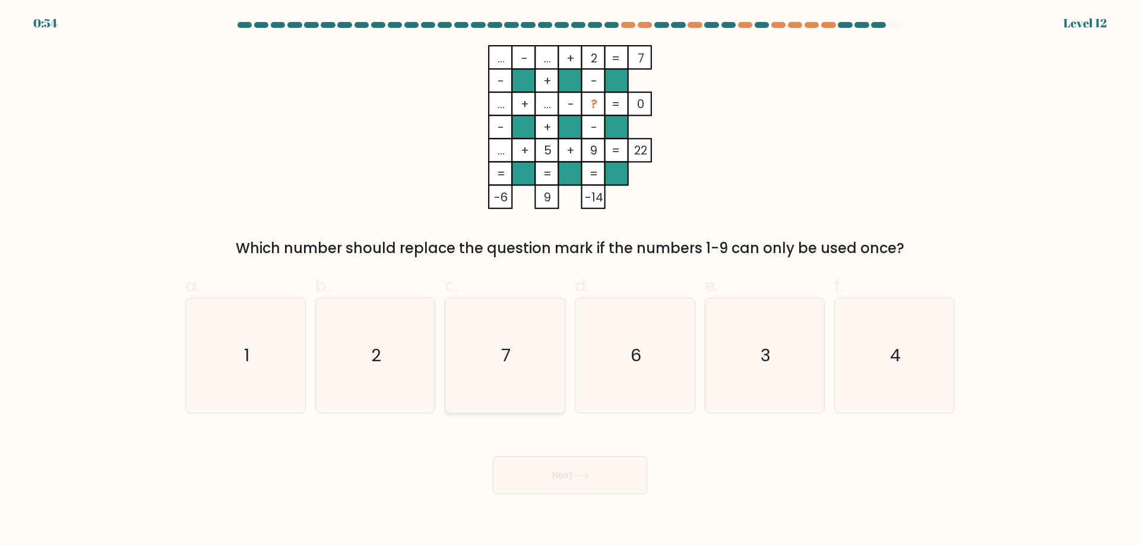
click at [535, 303] on icon "7" at bounding box center [505, 355] width 115 height 115
click at [570, 281] on input "c. 7" at bounding box center [570, 277] width 1 height 8
radio input "true"
click at [578, 477] on icon at bounding box center [581, 475] width 16 height 7
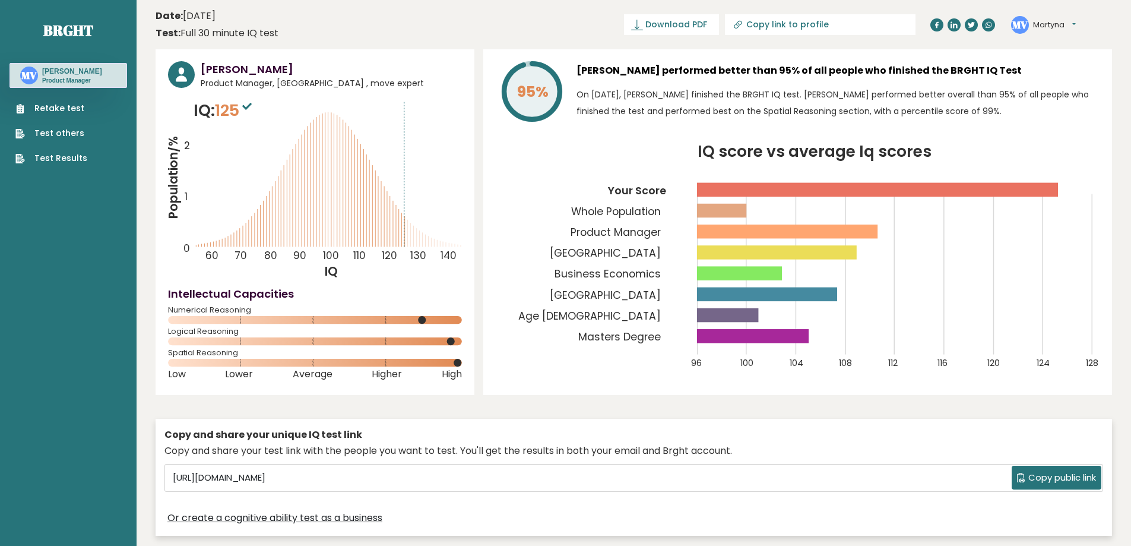
click at [811, 30] on link "Copy link to profile" at bounding box center [820, 24] width 191 height 21
type input "[URL][DOMAIN_NAME]"
